Goal: Find specific page/section: Find specific page/section

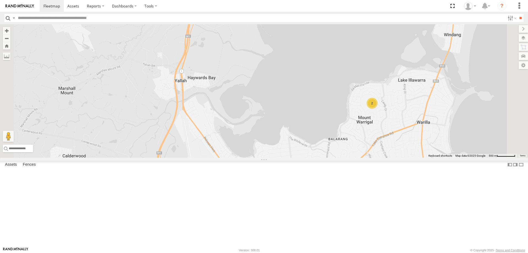
click at [325, 145] on div "W - CN51ES - [PERSON_NAME] W - IHW009 - [PERSON_NAME] W - ADS247 - [PERSON_NAME…" at bounding box center [264, 90] width 528 height 133
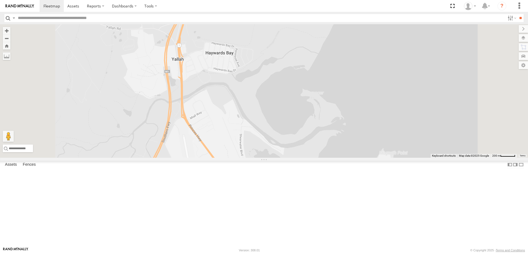
drag, startPoint x: 275, startPoint y: 162, endPoint x: 283, endPoint y: 151, distance: 13.9
click at [283, 151] on div "W - CN51ES - [PERSON_NAME] W - IHW009 - [PERSON_NAME] W - ADS247 - [PERSON_NAME…" at bounding box center [264, 90] width 528 height 133
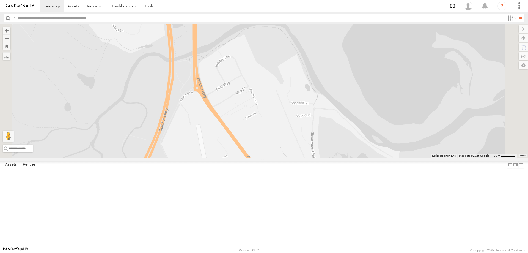
drag, startPoint x: 290, startPoint y: 143, endPoint x: 306, endPoint y: 141, distance: 16.3
click at [306, 141] on div "W - CN51ES - [PERSON_NAME] W - IHW009 - [PERSON_NAME] W - ADS247 - [PERSON_NAME…" at bounding box center [264, 90] width 528 height 133
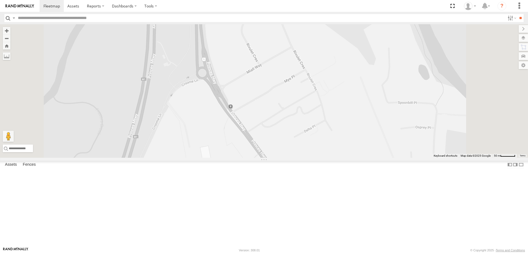
click at [302, 98] on div "W - CN51ES - [PERSON_NAME] W - IHW009 - [PERSON_NAME] W - ADS247 - [PERSON_NAME…" at bounding box center [264, 90] width 528 height 133
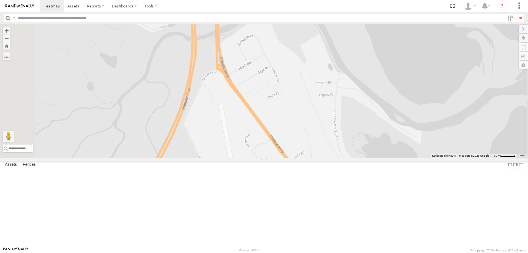
drag, startPoint x: 349, startPoint y: 146, endPoint x: 310, endPoint y: 140, distance: 39.1
click at [341, 140] on div "W - CN51ES - [PERSON_NAME] W - IHW009 - [PERSON_NAME] W - ADS247 - [PERSON_NAME…" at bounding box center [264, 90] width 528 height 133
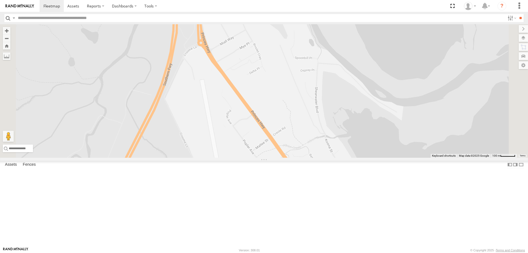
drag, startPoint x: 351, startPoint y: 117, endPoint x: 339, endPoint y: 123, distance: 13.8
click at [343, 112] on div "W - CN51ES - [PERSON_NAME] W - IHW009 - [PERSON_NAME] W - ADS247 - [PERSON_NAME…" at bounding box center [264, 90] width 528 height 133
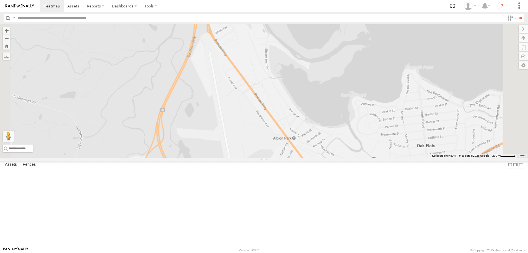
drag, startPoint x: 329, startPoint y: 122, endPoint x: 323, endPoint y: 119, distance: 6.5
click at [323, 113] on div "W - CN51ES - [PERSON_NAME] W - IHW009 - [PERSON_NAME] W - ADS247 - [PERSON_NAME…" at bounding box center [264, 90] width 528 height 133
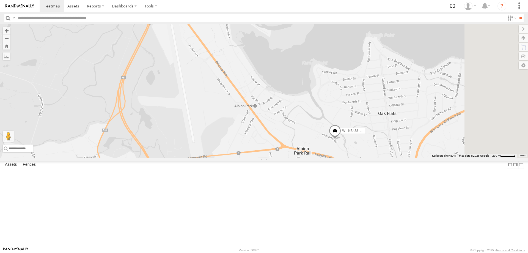
click at [307, 106] on div "W - CN51ES - [PERSON_NAME] W - IHW009 - [PERSON_NAME] W - ADS247 - [PERSON_NAME…" at bounding box center [264, 90] width 528 height 133
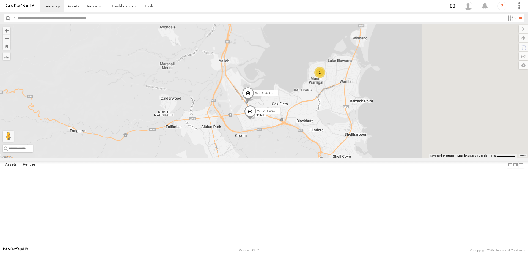
drag, startPoint x: 487, startPoint y: 187, endPoint x: 326, endPoint y: 160, distance: 163.4
click at [326, 157] on div "W - CN51ES - [PERSON_NAME] W - IHW009 - [PERSON_NAME] W - ADS247 - [PERSON_NAME…" at bounding box center [264, 90] width 528 height 133
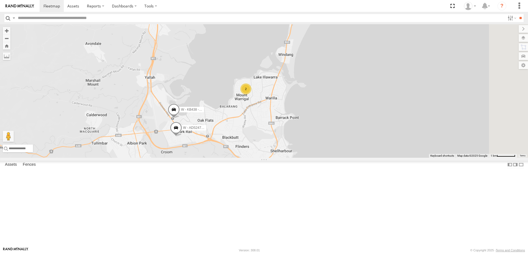
drag, startPoint x: 317, startPoint y: 145, endPoint x: 324, endPoint y: 156, distance: 13.6
click at [334, 157] on div "W - CN51ES - [PERSON_NAME] W - IHW009 - [PERSON_NAME] W - ADS247 - [PERSON_NAME…" at bounding box center [264, 90] width 528 height 133
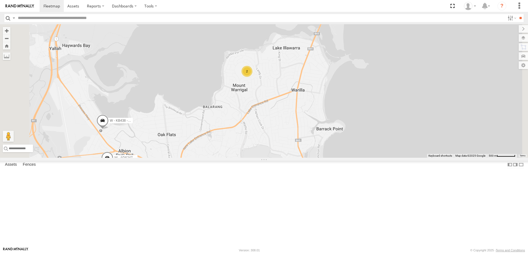
click at [239, 157] on div "W - CN51ES - [PERSON_NAME] W - IHW009 - [PERSON_NAME] W - ADS247 - [PERSON_NAME…" at bounding box center [264, 90] width 528 height 133
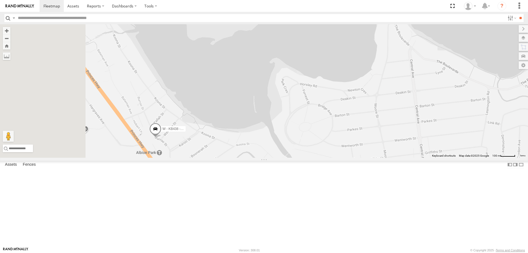
drag, startPoint x: 298, startPoint y: 190, endPoint x: 345, endPoint y: 205, distance: 48.8
click at [342, 157] on div "W - CN51ES - [PERSON_NAME] W - IHW009 - [PERSON_NAME] W - ADS247 - [PERSON_NAME…" at bounding box center [264, 90] width 528 height 133
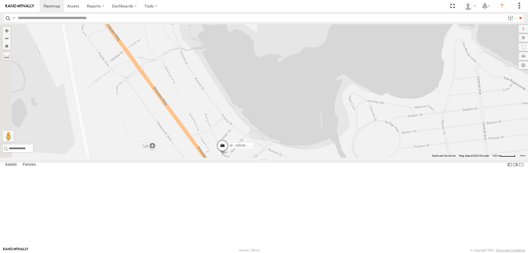
drag, startPoint x: 322, startPoint y: 205, endPoint x: 330, endPoint y: 205, distance: 8.2
click at [330, 157] on div "W - CN51ES - [PERSON_NAME] W - IHW009 - [PERSON_NAME] W - ADS247 - [PERSON_NAME…" at bounding box center [264, 90] width 528 height 133
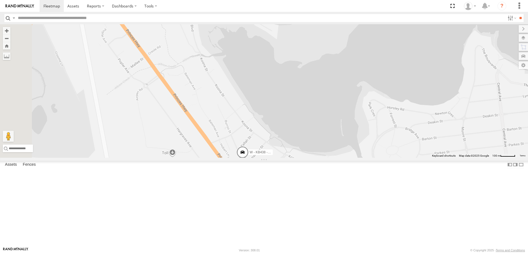
click at [356, 157] on div "W - CN51ES - [PERSON_NAME] W - IHW009 - [PERSON_NAME] W - ADS247 - [PERSON_NAME…" at bounding box center [264, 90] width 528 height 133
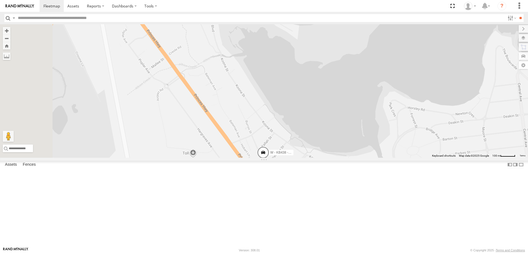
drag, startPoint x: 349, startPoint y: 172, endPoint x: 372, endPoint y: 172, distance: 22.5
click at [372, 157] on div "W - CN51ES - [PERSON_NAME] W - IHW009 - [PERSON_NAME] W - ADS247 - [PERSON_NAME…" at bounding box center [264, 90] width 528 height 133
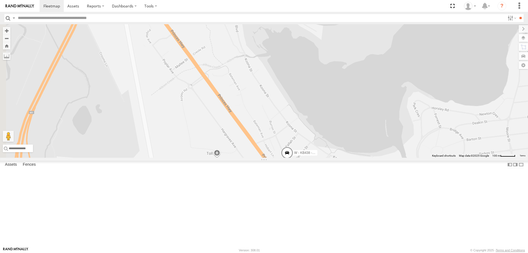
drag, startPoint x: 383, startPoint y: 199, endPoint x: 403, endPoint y: 199, distance: 20.1
click at [404, 157] on div "W - CN51ES - [PERSON_NAME] W - IHW009 - [PERSON_NAME] W - ADS247 - [PERSON_NAME…" at bounding box center [264, 90] width 528 height 133
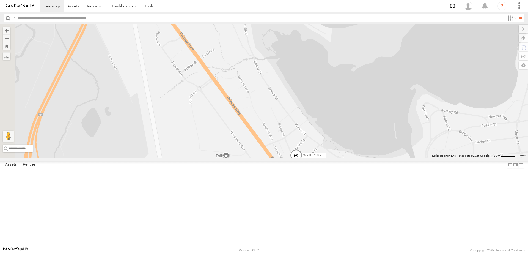
drag, startPoint x: 389, startPoint y: 211, endPoint x: 403, endPoint y: 215, distance: 14.2
click at [403, 157] on div "W - CN51ES - [PERSON_NAME] W - IHW009 - [PERSON_NAME] W - ADS247 - [PERSON_NAME…" at bounding box center [264, 90] width 528 height 133
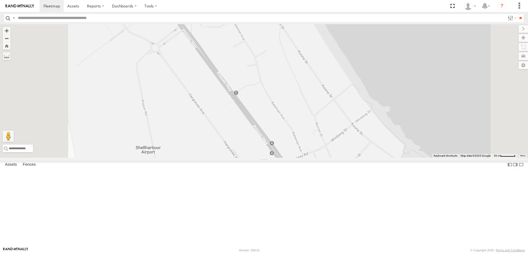
drag, startPoint x: 399, startPoint y: 154, endPoint x: 447, endPoint y: 204, distance: 68.8
click at [447, 157] on div "W - CN51ES - [PERSON_NAME] W - IHW009 - [PERSON_NAME] W - ADS247 - [PERSON_NAME…" at bounding box center [264, 90] width 528 height 133
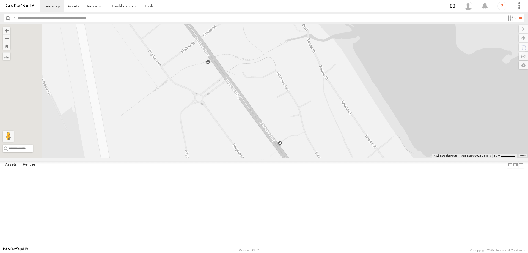
drag, startPoint x: 317, startPoint y: 106, endPoint x: 355, endPoint y: 212, distance: 112.9
click at [354, 157] on div "W - CN51ES - [PERSON_NAME] W - IHW009 - [PERSON_NAME] W - ADS247 - [PERSON_NAME…" at bounding box center [264, 90] width 528 height 133
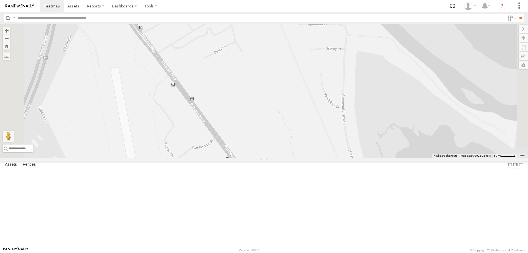
drag, startPoint x: 341, startPoint y: 209, endPoint x: 350, endPoint y: 223, distance: 16.4
click at [350, 157] on div "W - CN51ES - [PERSON_NAME] W - IHW009 - [PERSON_NAME] W - ADS247 - [PERSON_NAME…" at bounding box center [264, 90] width 528 height 133
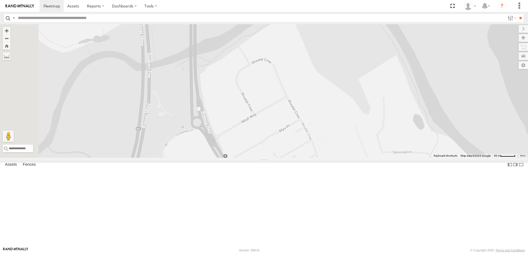
click at [524, 36] on label at bounding box center [522, 38] width 9 height 8
click at [0, 0] on label at bounding box center [0, 0] width 0 height 0
click at [0, 0] on span "Satellite" at bounding box center [0, 0] width 0 height 0
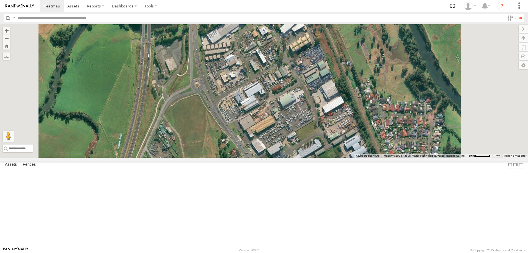
drag, startPoint x: 321, startPoint y: 147, endPoint x: 319, endPoint y: 130, distance: 16.9
click at [319, 130] on div "W - CN51ES - [PERSON_NAME] W - IHW009 - [PERSON_NAME] W - ADS247 - [PERSON_NAME…" at bounding box center [264, 90] width 528 height 133
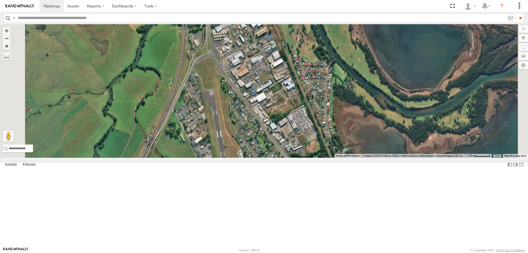
click at [345, 131] on div "W - CN51ES - [PERSON_NAME] W - IHW009 - [PERSON_NAME] W - ADS247 - [PERSON_NAME…" at bounding box center [264, 90] width 528 height 133
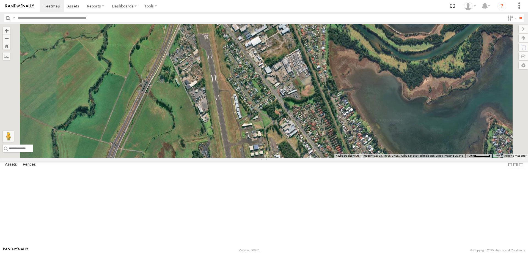
drag, startPoint x: 373, startPoint y: 164, endPoint x: 387, endPoint y: 145, distance: 23.7
click at [387, 145] on div "W - CN51ES - [PERSON_NAME] W - IHW009 - [PERSON_NAME] W - ADS247 - [PERSON_NAME…" at bounding box center [264, 90] width 528 height 133
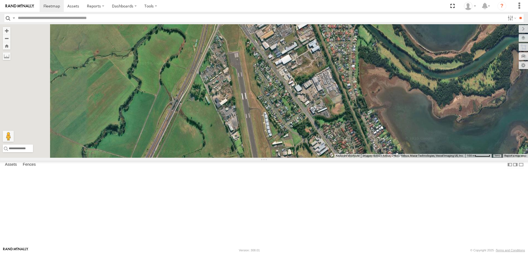
drag, startPoint x: 373, startPoint y: 139, endPoint x: 392, endPoint y: 178, distance: 43.4
click at [392, 157] on div "W - CN51ES - [PERSON_NAME] W - IHW009 - [PERSON_NAME] W - ADS247 - [PERSON_NAME…" at bounding box center [264, 90] width 528 height 133
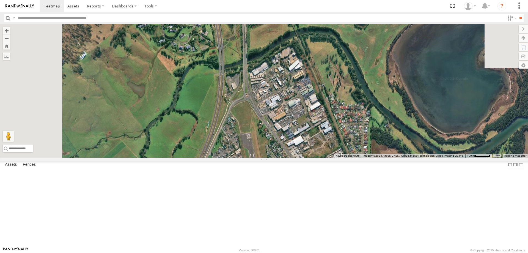
drag, startPoint x: 325, startPoint y: 81, endPoint x: 333, endPoint y: 162, distance: 81.4
click at [333, 157] on div "W - CN51ES - [PERSON_NAME] W - IHW009 - [PERSON_NAME] W - ADS247 - [PERSON_NAME…" at bounding box center [264, 90] width 528 height 133
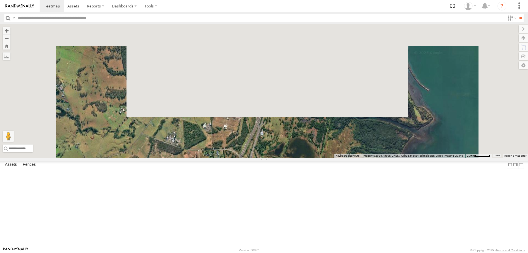
drag, startPoint x: 334, startPoint y: 97, endPoint x: 328, endPoint y: 228, distance: 131.2
click at [328, 157] on div "W - KB438 - [PERSON_NAME]" at bounding box center [264, 90] width 528 height 133
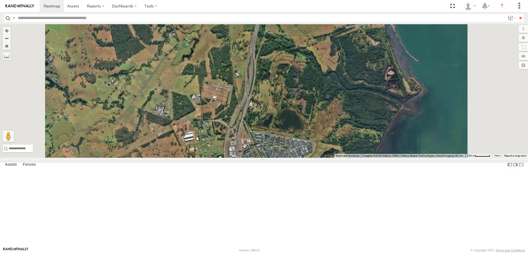
drag, startPoint x: 331, startPoint y: 164, endPoint x: 329, endPoint y: 159, distance: 5.4
click at [329, 157] on div "W - KB438 - [PERSON_NAME]" at bounding box center [264, 90] width 528 height 133
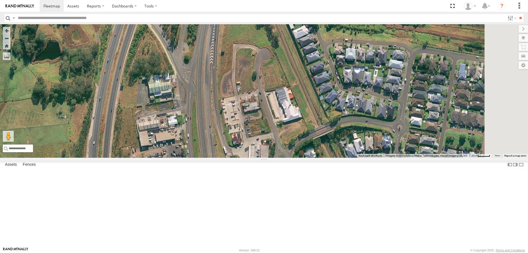
drag, startPoint x: 327, startPoint y: 151, endPoint x: 309, endPoint y: 119, distance: 36.8
click at [309, 119] on div "W - KB438 - [PERSON_NAME]" at bounding box center [264, 90] width 528 height 133
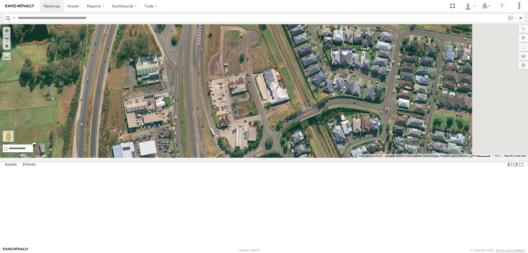
drag, startPoint x: 265, startPoint y: 118, endPoint x: 265, endPoint y: 211, distance: 92.6
click at [265, 157] on div "W - KB438 - [PERSON_NAME]" at bounding box center [264, 90] width 528 height 133
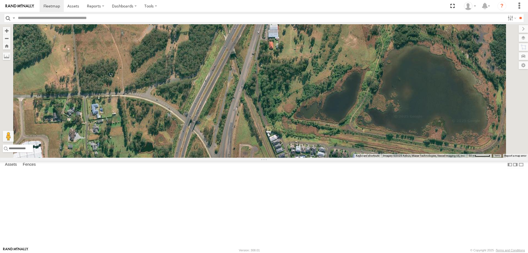
drag, startPoint x: 300, startPoint y: 155, endPoint x: 270, endPoint y: 198, distance: 51.9
click at [270, 157] on div "W - KB438 - [PERSON_NAME]" at bounding box center [264, 90] width 528 height 133
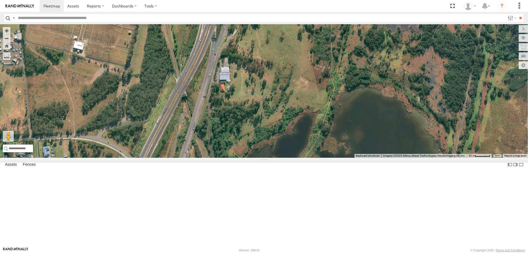
drag, startPoint x: 290, startPoint y: 193, endPoint x: 289, endPoint y: 176, distance: 17.0
click at [289, 157] on div "W - KB438 - [PERSON_NAME]" at bounding box center [264, 90] width 528 height 133
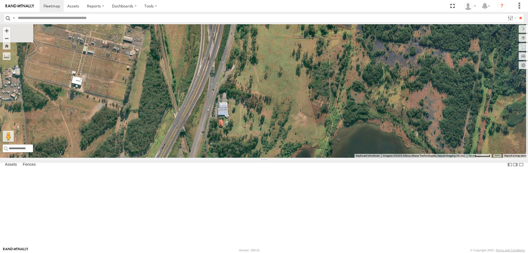
drag, startPoint x: 287, startPoint y: 184, endPoint x: 295, endPoint y: 263, distance: 80.0
click at [295, 252] on html at bounding box center [264, 126] width 528 height 253
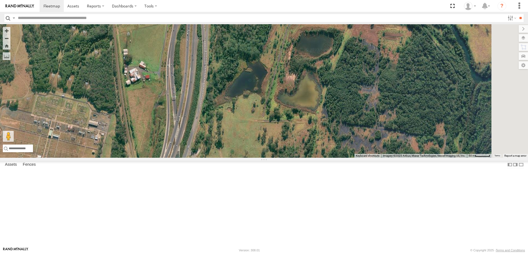
drag, startPoint x: 301, startPoint y: 122, endPoint x: 221, endPoint y: 196, distance: 109.1
click at [221, 157] on div "W - KB438 - [PERSON_NAME]" at bounding box center [264, 90] width 528 height 133
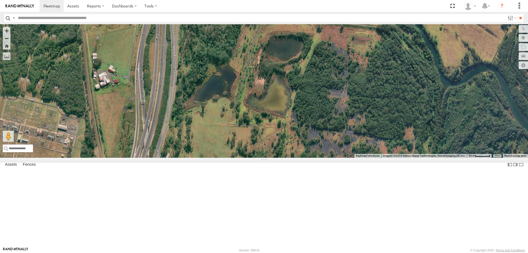
drag, startPoint x: 262, startPoint y: 137, endPoint x: 270, endPoint y: 107, distance: 31.7
click at [270, 110] on div "W - KB438 - [PERSON_NAME]" at bounding box center [264, 90] width 528 height 133
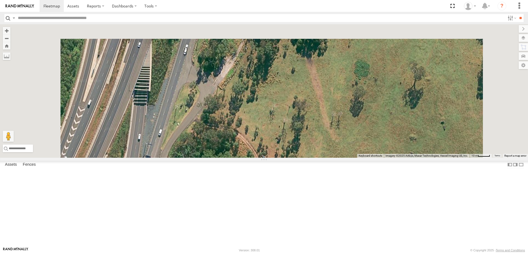
drag, startPoint x: 249, startPoint y: 100, endPoint x: 247, endPoint y: 242, distance: 142.1
click at [247, 157] on div "W - KB438 - [PERSON_NAME]" at bounding box center [264, 90] width 528 height 133
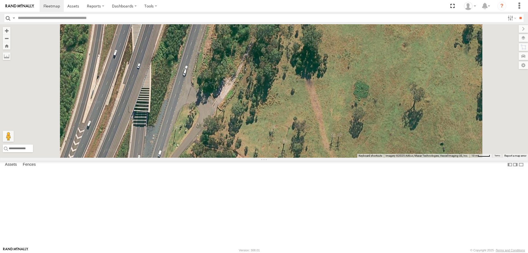
drag, startPoint x: 298, startPoint y: 174, endPoint x: 300, endPoint y: 101, distance: 72.8
click at [300, 102] on div "W - KB438 - [PERSON_NAME]" at bounding box center [264, 90] width 528 height 133
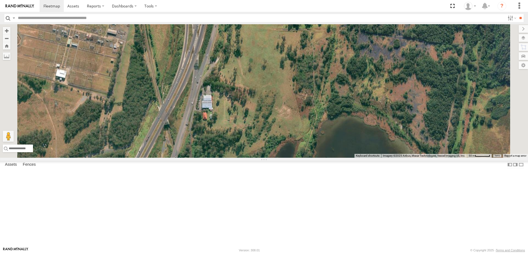
drag, startPoint x: 291, startPoint y: 193, endPoint x: 292, endPoint y: 128, distance: 64.3
click at [292, 128] on div "W - KB438 - [PERSON_NAME]" at bounding box center [264, 90] width 528 height 133
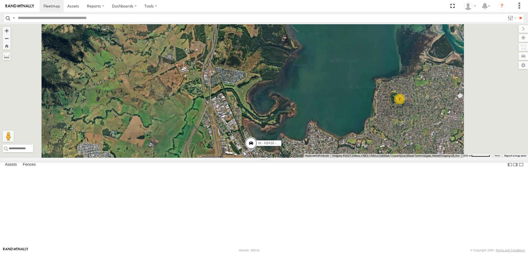
drag, startPoint x: 298, startPoint y: 153, endPoint x: 289, endPoint y: 127, distance: 27.4
click at [289, 123] on div "W - KB438 - [PERSON_NAME] 2" at bounding box center [264, 90] width 528 height 133
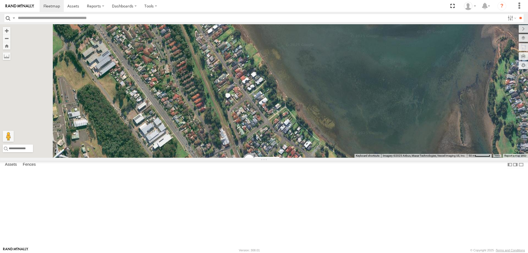
drag, startPoint x: 261, startPoint y: 160, endPoint x: 287, endPoint y: 204, distance: 50.3
click at [287, 157] on div "W - KB438 - [PERSON_NAME] W - ADS247 - [PERSON_NAME]" at bounding box center [264, 90] width 528 height 133
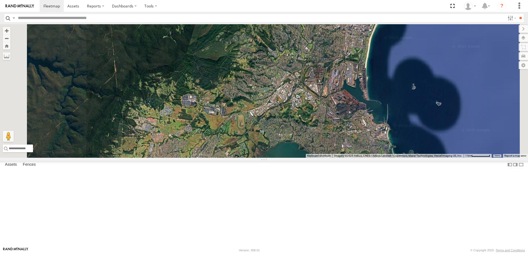
drag, startPoint x: 371, startPoint y: 189, endPoint x: 362, endPoint y: 250, distance: 61.5
click at [363, 252] on html at bounding box center [264, 126] width 528 height 253
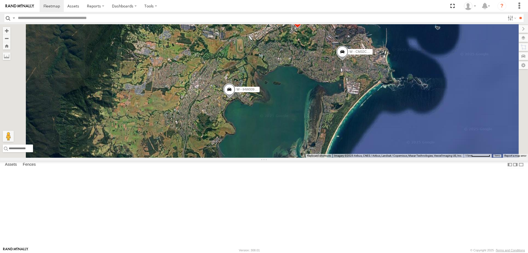
drag, startPoint x: 345, startPoint y: 144, endPoint x: 345, endPoint y: 84, distance: 60.7
click at [345, 90] on div "W - KB438 - [PERSON_NAME] W - ADS247 - [PERSON_NAME] W - IHW009 - [PERSON_NAME]…" at bounding box center [264, 90] width 528 height 133
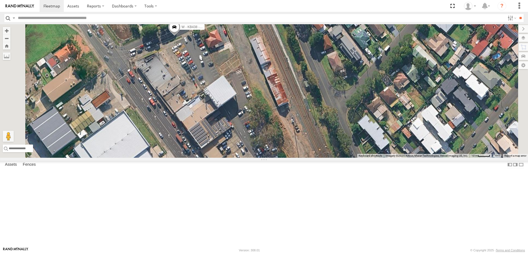
drag, startPoint x: 228, startPoint y: 77, endPoint x: 313, endPoint y: 194, distance: 144.0
click at [313, 157] on div "W - KB438 - [PERSON_NAME] W - ADS247 - [PERSON_NAME] W - IHW009 - [PERSON_NAME]…" at bounding box center [264, 90] width 528 height 133
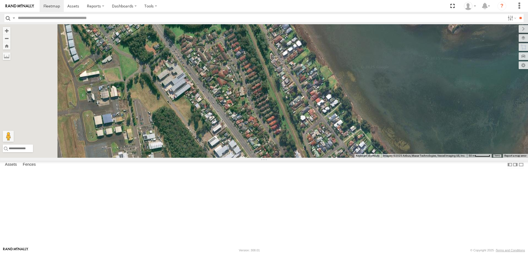
drag, startPoint x: 329, startPoint y: 206, endPoint x: 357, endPoint y: 225, distance: 33.5
click at [357, 157] on div "W - KB438 - [PERSON_NAME] W - ADS247 - [PERSON_NAME] W - IHW009 - [PERSON_NAME]…" at bounding box center [264, 90] width 528 height 133
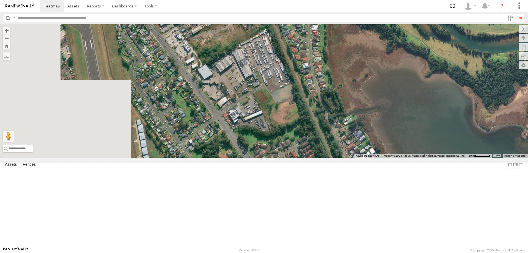
drag, startPoint x: 294, startPoint y: 123, endPoint x: 361, endPoint y: 225, distance: 121.8
click at [361, 157] on div at bounding box center [264, 90] width 528 height 133
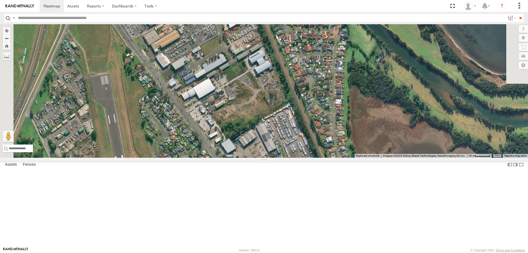
drag, startPoint x: 291, startPoint y: 149, endPoint x: 298, endPoint y: 182, distance: 34.2
click at [298, 157] on div at bounding box center [264, 90] width 528 height 133
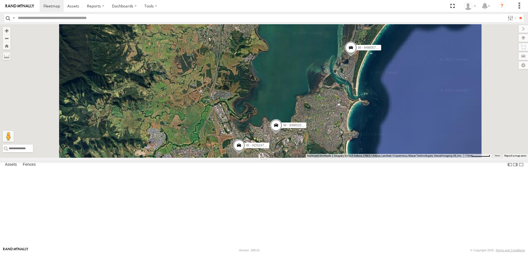
drag, startPoint x: 302, startPoint y: 157, endPoint x: 301, endPoint y: 93, distance: 64.6
click at [301, 96] on div "W - IHW010 - [PERSON_NAME] W - ADS247 - [PERSON_NAME] W - IHW009 - [PERSON_NAME…" at bounding box center [264, 90] width 528 height 133
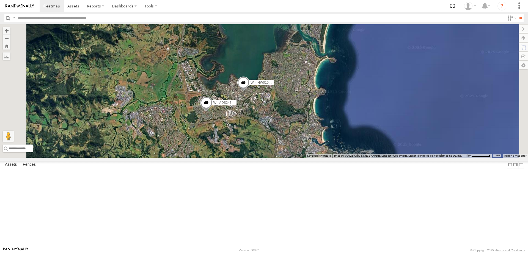
drag, startPoint x: 336, startPoint y: 117, endPoint x: 308, endPoint y: 198, distance: 85.9
click at [310, 157] on div "W - IHW010 - [PERSON_NAME] W - ADS247 - [PERSON_NAME] W - IHW009 - [PERSON_NAME…" at bounding box center [264, 90] width 528 height 133
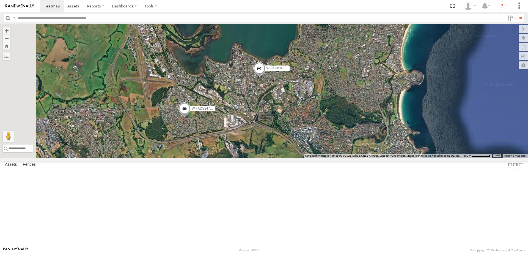
drag, startPoint x: 311, startPoint y: 172, endPoint x: 370, endPoint y: 232, distance: 85.1
click at [370, 157] on div "W - IHW010 - [PERSON_NAME] W - ADS247 - [PERSON_NAME] W - IHW009 - [PERSON_NAME…" at bounding box center [264, 90] width 528 height 133
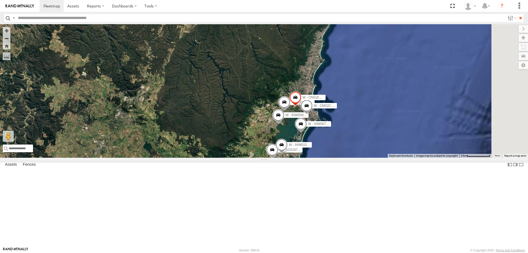
drag, startPoint x: 328, startPoint y: 143, endPoint x: 320, endPoint y: 130, distance: 14.9
click at [322, 132] on div "W - IHW010 - [PERSON_NAME] W - ADS247 - [PERSON_NAME] W - IHW009 - [PERSON_NAME…" at bounding box center [264, 90] width 528 height 133
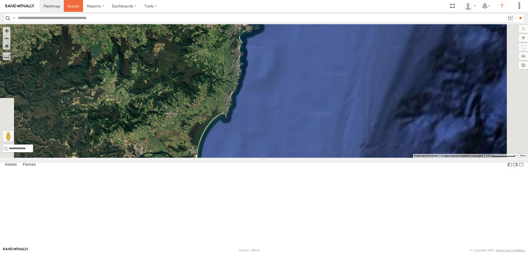
click at [71, 4] on span at bounding box center [73, 5] width 12 height 5
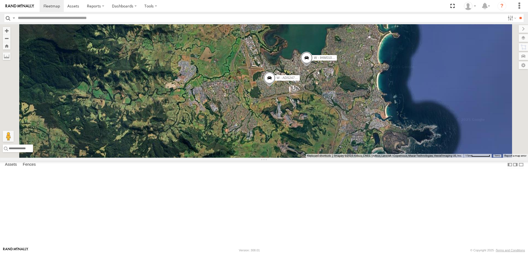
drag, startPoint x: 429, startPoint y: 118, endPoint x: 430, endPoint y: 192, distance: 73.1
click at [430, 157] on div "B - DG93WL - Josh Fahd DK38UF - Richard Langtry DN88VL - Ethan Woods S - CQ32LY…" at bounding box center [264, 90] width 528 height 133
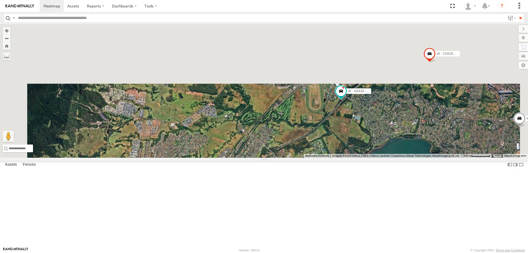
drag, startPoint x: 412, startPoint y: 116, endPoint x: 413, endPoint y: 220, distance: 104.2
click at [413, 157] on div "B - DG93WL - Josh Fahd DK38UF - Richard Langtry DN88VL - Ethan Woods S - CQ32LY…" at bounding box center [264, 90] width 528 height 133
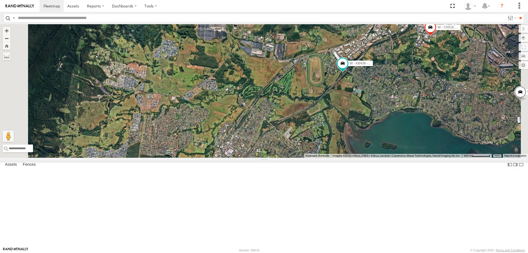
drag, startPoint x: 425, startPoint y: 167, endPoint x: 413, endPoint y: 128, distance: 39.9
click at [413, 129] on div "B - DG93WL - Josh Fahd DK38UF - Richard Langtry DN88VL - Ethan Woods S - CQ32LY…" at bounding box center [264, 90] width 528 height 133
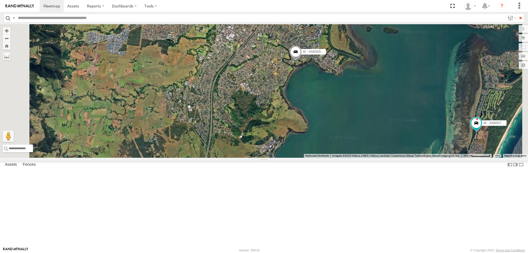
drag, startPoint x: 395, startPoint y: 182, endPoint x: 411, endPoint y: 99, distance: 84.4
click at [411, 99] on div "B - DG93WL - Josh Fahd DK38UF - Richard Langtry DN88VL - Ethan Woods S - CQ32LY…" at bounding box center [264, 90] width 528 height 133
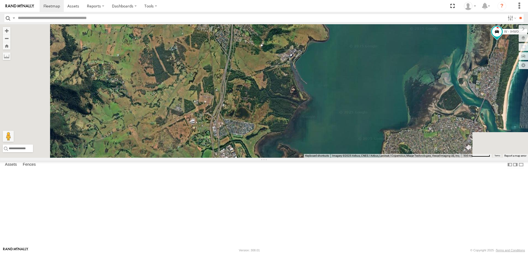
drag, startPoint x: 310, startPoint y: 87, endPoint x: 311, endPoint y: 127, distance: 39.3
click at [311, 127] on div "B - DG93WL - Josh Fahd DK38UF - Richard Langtry DN88VL - Ethan Woods S - CQ32LY…" at bounding box center [264, 90] width 528 height 133
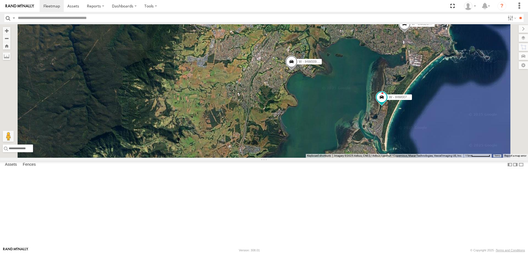
drag, startPoint x: 336, startPoint y: 109, endPoint x: 336, endPoint y: 126, distance: 16.8
click at [336, 126] on div "B - DG93WL - Josh Fahd DK38UF - Richard Langtry DN88VL - Ethan Woods S - CQ32LY…" at bounding box center [264, 90] width 528 height 133
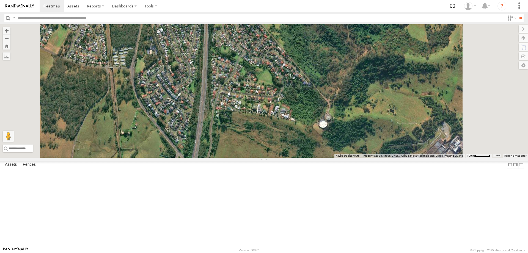
drag, startPoint x: 309, startPoint y: 162, endPoint x: 315, endPoint y: 245, distance: 84.1
click at [315, 157] on div "B - DG93WL - Josh Fahd DK38UF - Richard Langtry DN88VL - Ethan Woods S - CQ32LY…" at bounding box center [264, 90] width 528 height 133
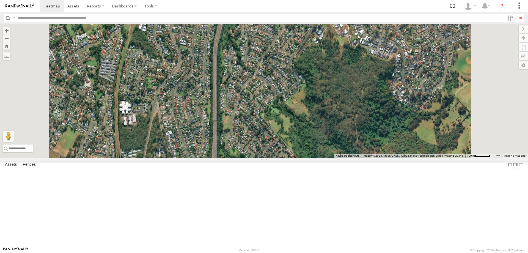
drag, startPoint x: 302, startPoint y: 231, endPoint x: 300, endPoint y: 245, distance: 14.4
click at [300, 157] on div "B - DG93WL - Josh Fahd DK38UF - Richard Langtry DN88VL - Ethan Woods S - CQ32LY…" at bounding box center [264, 90] width 528 height 133
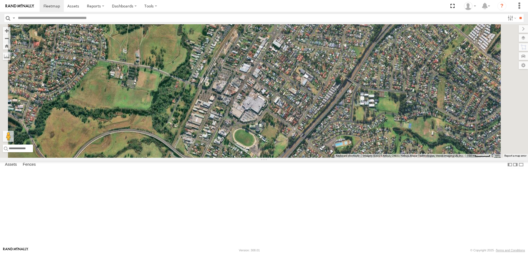
drag, startPoint x: 402, startPoint y: 136, endPoint x: 326, endPoint y: 187, distance: 91.5
click at [326, 157] on div "B - DG93WL - Josh Fahd DK38UF - Richard Langtry DN88VL - Ethan Woods S - CQ32LY…" at bounding box center [264, 90] width 528 height 133
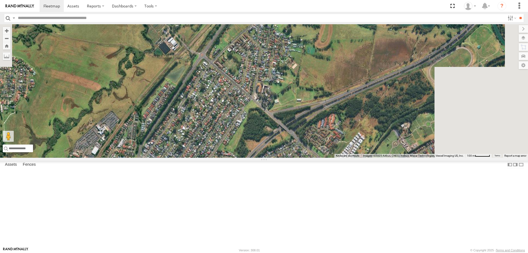
drag, startPoint x: 363, startPoint y: 159, endPoint x: 340, endPoint y: 203, distance: 49.8
click at [342, 157] on div "B - DG93WL - Josh Fahd DK38UF - Richard Langtry DN88VL - Ethan Woods S - CQ32LY…" at bounding box center [264, 90] width 528 height 133
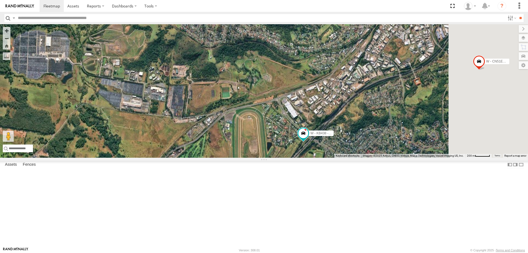
drag, startPoint x: 444, startPoint y: 167, endPoint x: 297, endPoint y: 243, distance: 166.2
click at [297, 157] on div "B - DG93WL - Josh Fahd DK38UF - Richard Langtry DN88VL - Ethan Woods S - CQ32LY…" at bounding box center [264, 90] width 528 height 133
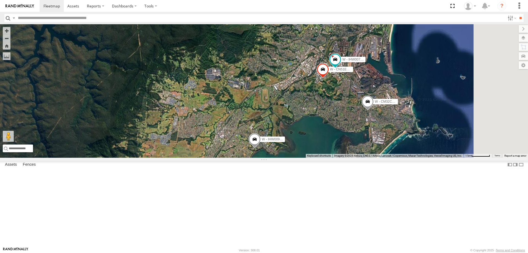
drag, startPoint x: 429, startPoint y: 149, endPoint x: 364, endPoint y: 124, distance: 69.9
click at [364, 124] on div "W - CN51ES - Cameron Ashby W - IHW007 - Paul Whatman W - CM32CA - Cam Duffield …" at bounding box center [264, 90] width 528 height 133
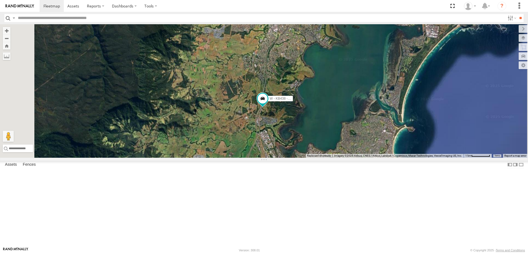
drag, startPoint x: 350, startPoint y: 158, endPoint x: 337, endPoint y: 123, distance: 37.2
click at [337, 123] on div "W - KB438 - [PERSON_NAME]" at bounding box center [264, 90] width 528 height 133
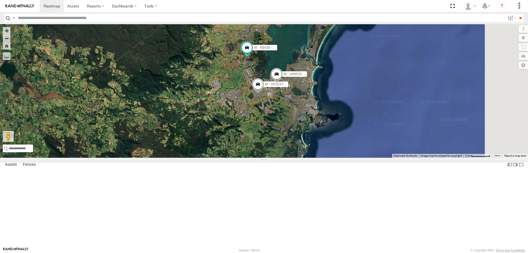
drag, startPoint x: 341, startPoint y: 164, endPoint x: 336, endPoint y: 155, distance: 10.0
click at [340, 157] on div "W - KB438 - Navarone Darjani W - CN51ES - Cameron Ashby W - IHW009 - Geoff Coop…" at bounding box center [264, 90] width 528 height 133
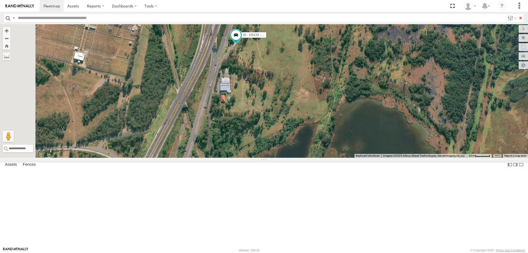
drag, startPoint x: 311, startPoint y: 61, endPoint x: 311, endPoint y: 141, distance: 79.4
click at [311, 141] on div "W - CN51ES - Cameron Ashby W - IHW009 - Geoff Cooper W - ADS247 - Nassir Hull W…" at bounding box center [264, 90] width 528 height 133
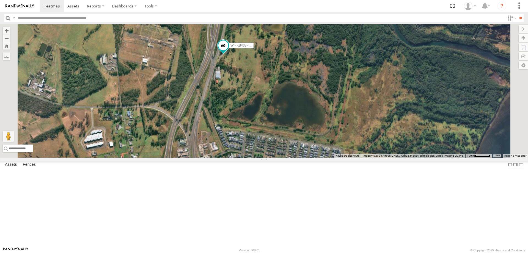
drag, startPoint x: 298, startPoint y: 196, endPoint x: 288, endPoint y: 142, distance: 54.7
click at [296, 131] on div "W - CN51ES - Cameron Ashby W - IHW009 - Geoff Cooper W - ADS247 - Nassir Hull W…" at bounding box center [264, 90] width 528 height 133
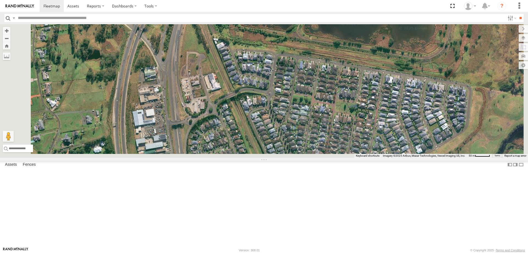
drag, startPoint x: 296, startPoint y: 204, endPoint x: 295, endPoint y: 91, distance: 113.2
click at [296, 91] on div "W - CN51ES - Cameron Ashby W - IHW009 - Geoff Cooper W - ADS247 - Nassir Hull W…" at bounding box center [264, 90] width 528 height 133
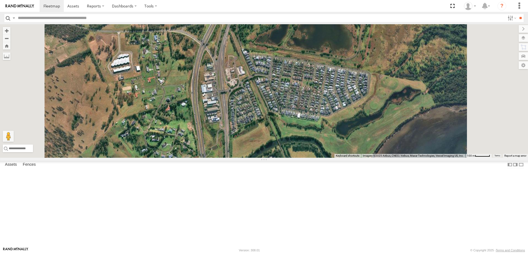
drag, startPoint x: 329, startPoint y: 63, endPoint x: 344, endPoint y: 115, distance: 54.5
click at [348, 120] on div "W - CN51ES - Cameron Ashby W - IHW009 - Geoff Cooper W - ADS247 - Nassir Hull W…" at bounding box center [264, 90] width 528 height 133
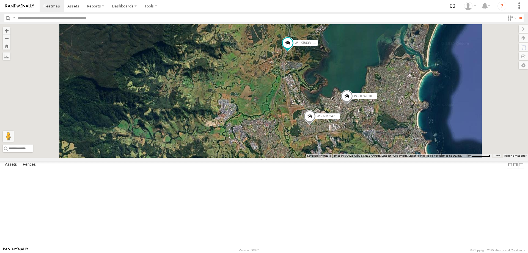
drag, startPoint x: 386, startPoint y: 110, endPoint x: 384, endPoint y: 102, distance: 8.4
click at [385, 108] on div "W - CN51ES - Cameron Ashby W - IHW009 - Geoff Cooper W - ADS247 - Nassir Hull W…" at bounding box center [264, 90] width 528 height 133
